Goal: Book appointment/travel/reservation

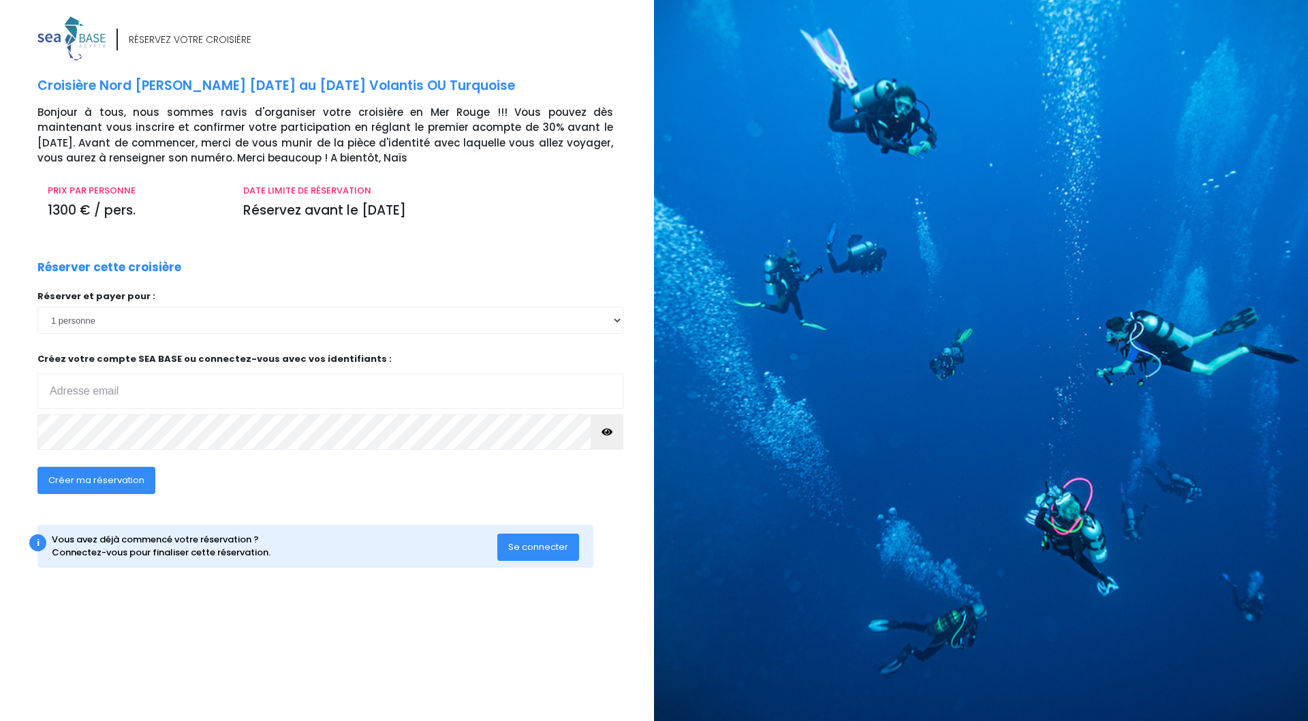
click at [198, 388] on input "email" at bounding box center [330, 390] width 586 height 35
type input "[EMAIL_ADDRESS][DOMAIN_NAME]"
click at [603, 432] on icon "button" at bounding box center [607, 432] width 11 height 0
click at [540, 548] on span "Se connecter" at bounding box center [538, 546] width 60 height 13
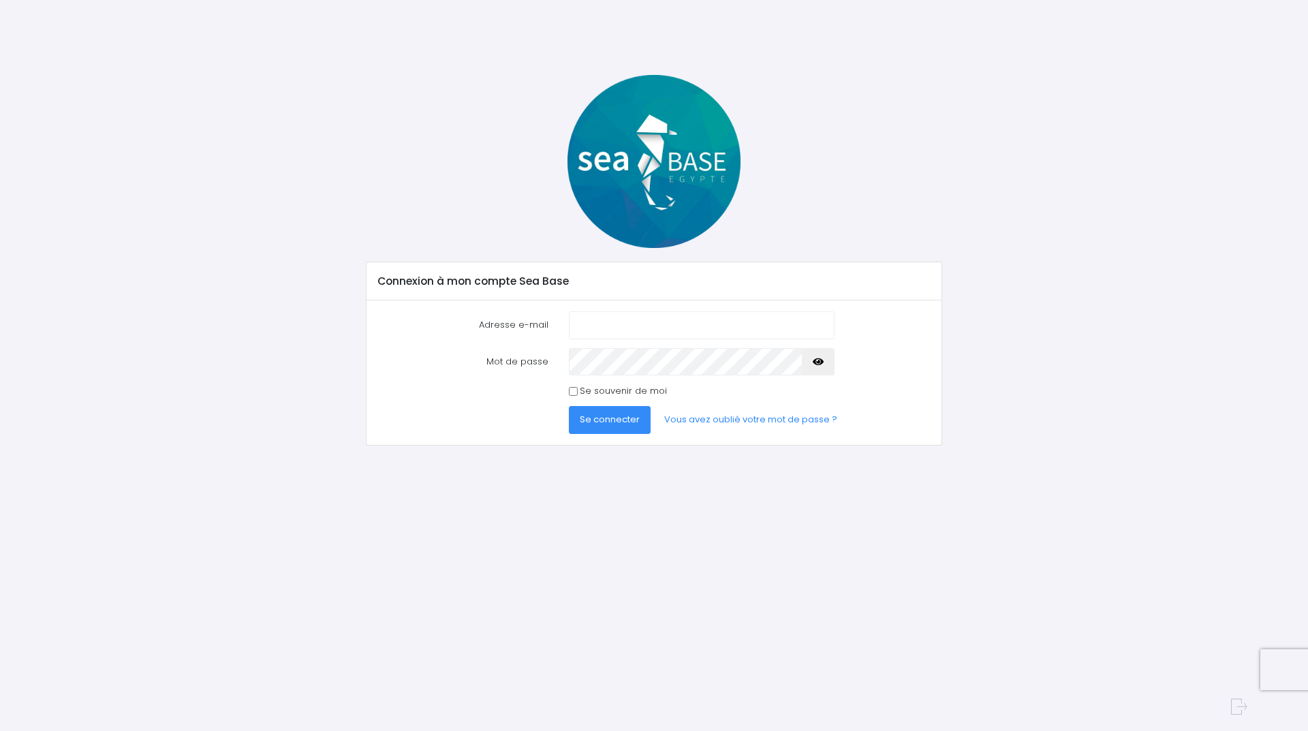
click at [610, 325] on input "Adresse e-mail" at bounding box center [702, 324] width 266 height 27
type input "yves.gueulin@neuf.fr"
click at [818, 362] on icon "button" at bounding box center [818, 362] width 11 height 0
click at [605, 420] on span "Se connecter" at bounding box center [610, 419] width 60 height 13
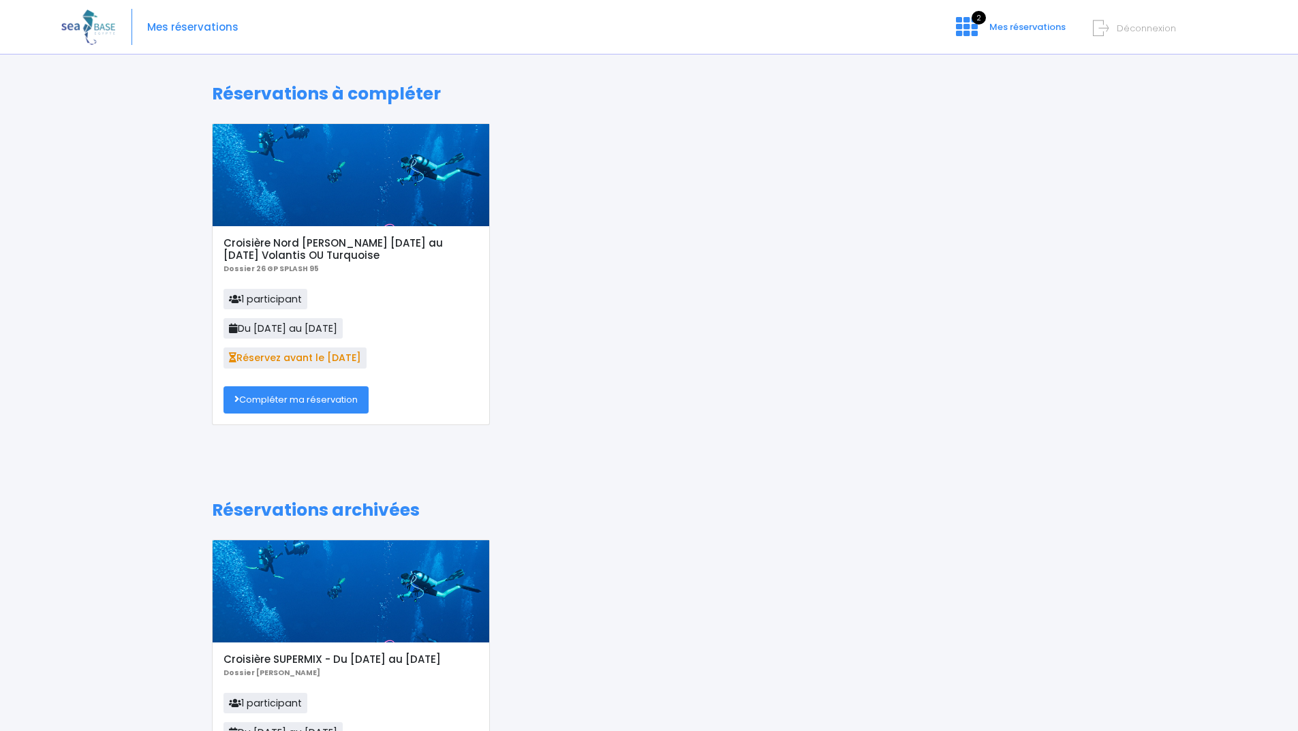
scroll to position [117, 0]
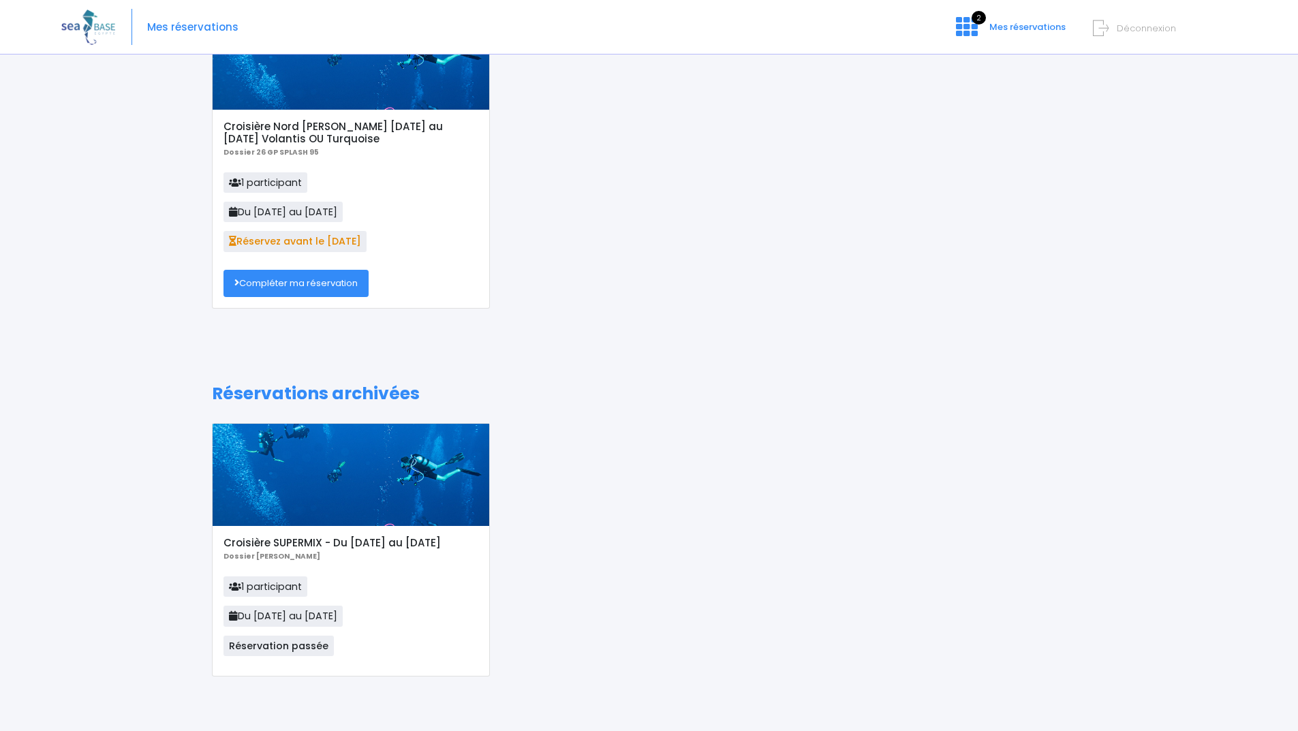
click at [301, 287] on link "Compléter ma réservation" at bounding box center [296, 283] width 145 height 27
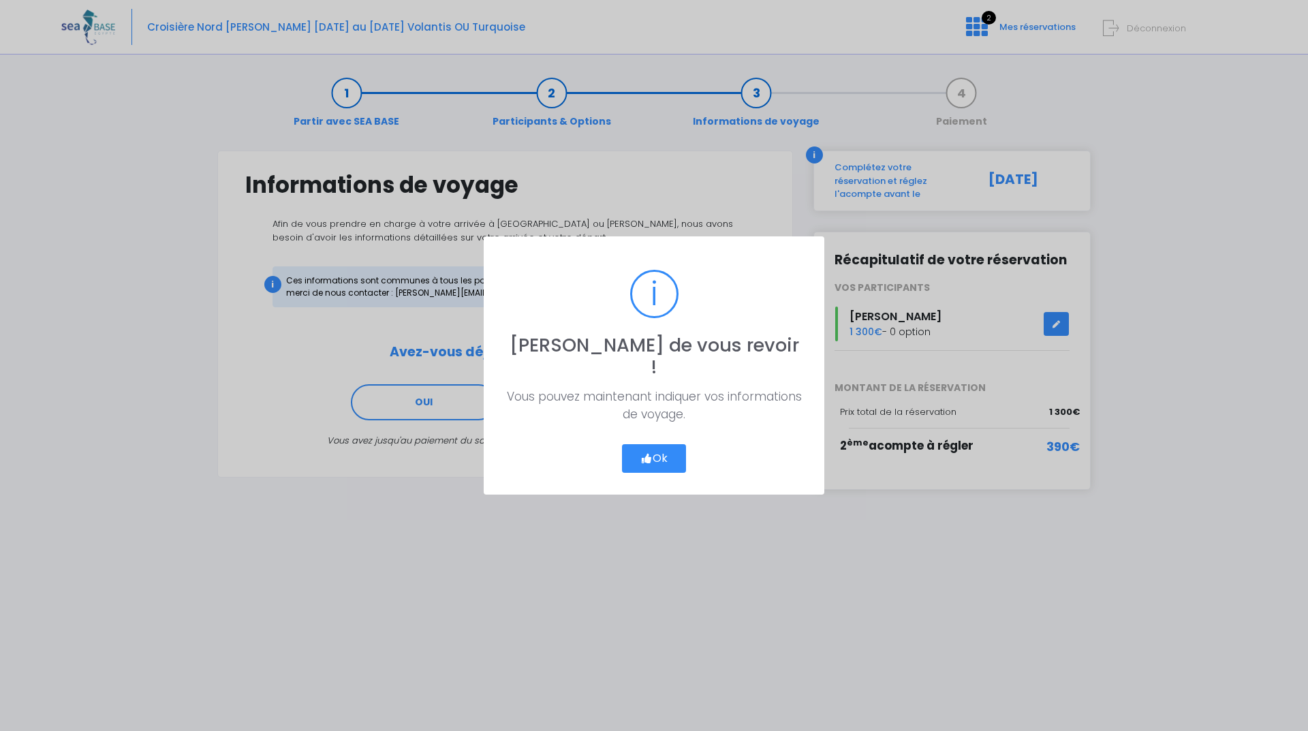
click at [654, 450] on button "Ok" at bounding box center [654, 458] width 64 height 29
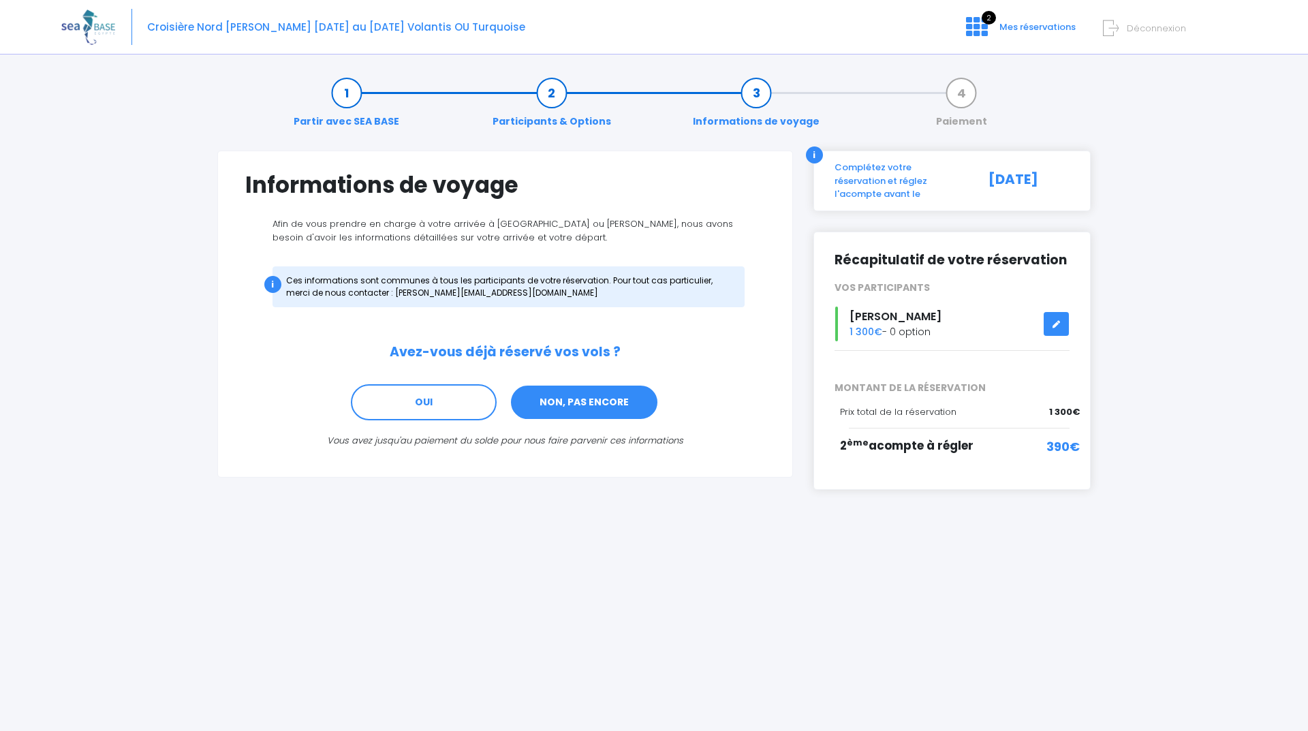
click at [585, 405] on link "NON, PAS ENCORE" at bounding box center [584, 402] width 149 height 37
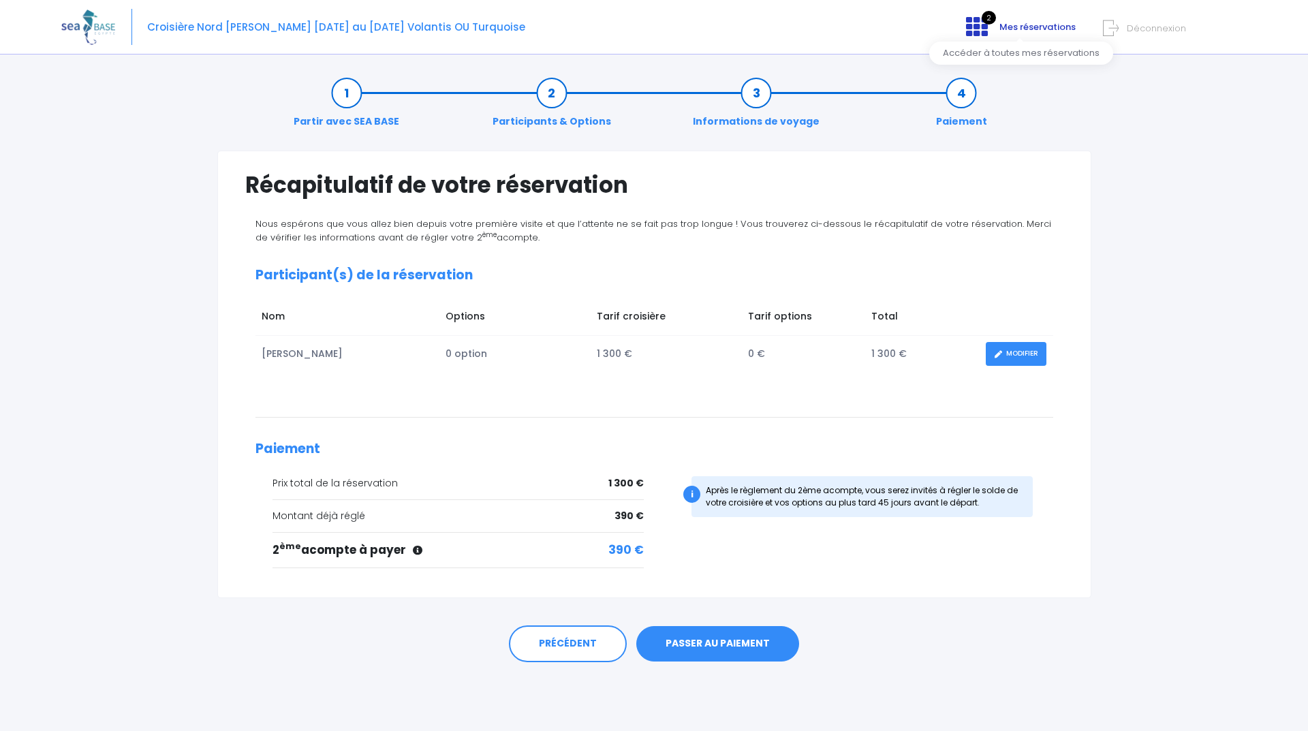
click at [1003, 30] on span "Mes réservations" at bounding box center [1038, 26] width 76 height 13
